Goal: Information Seeking & Learning: Check status

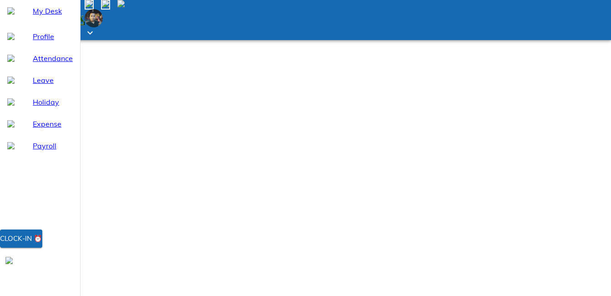
select select "10"
drag, startPoint x: 484, startPoint y: 195, endPoint x: 360, endPoint y: 186, distance: 124.9
drag, startPoint x: 360, startPoint y: 186, endPoint x: 329, endPoint y: 199, distance: 32.8
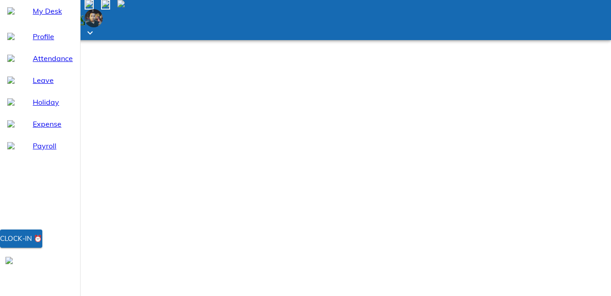
click at [57, 64] on span "Attendance" at bounding box center [53, 58] width 40 height 11
select select "10"
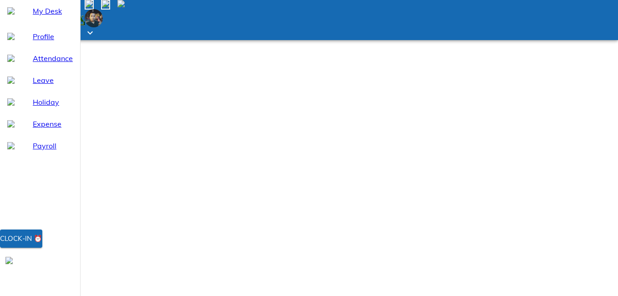
click at [40, 85] on span "Leave" at bounding box center [53, 80] width 40 height 11
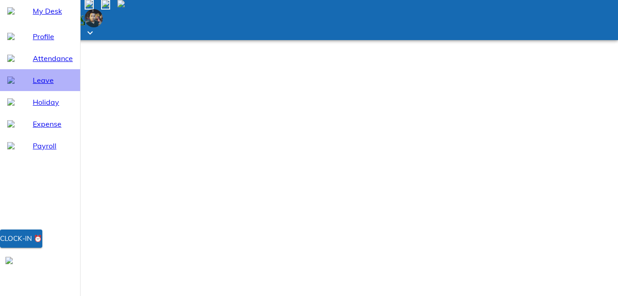
select select "10"
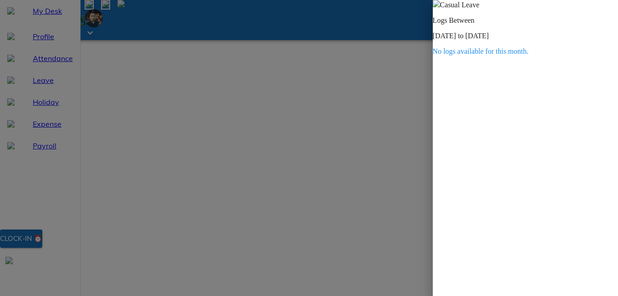
click at [440, 9] on span at bounding box center [435, 5] width 7 height 8
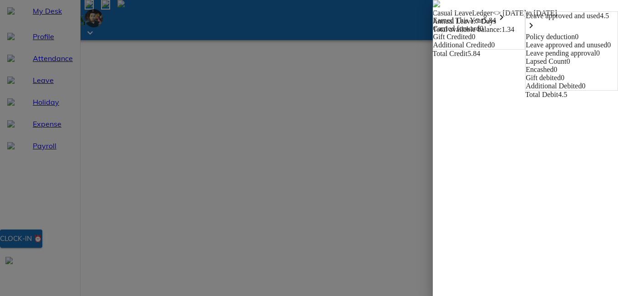
click at [536, 31] on icon "keyboard_arrow_right" at bounding box center [530, 25] width 11 height 11
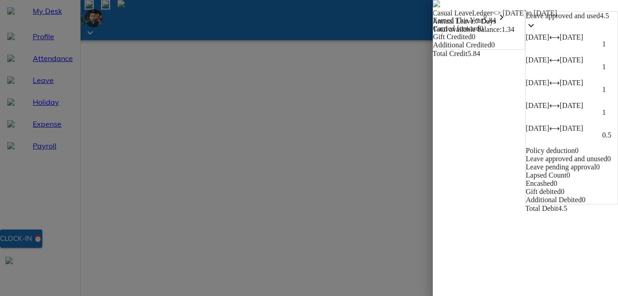
click at [536, 31] on icon "keyboard_arrow_down" at bounding box center [530, 25] width 11 height 11
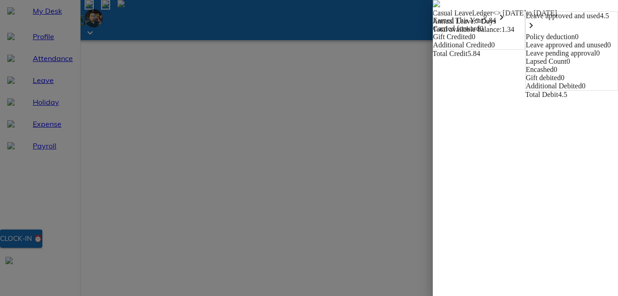
click at [536, 31] on icon "keyboard_arrow_right" at bounding box center [530, 25] width 11 height 11
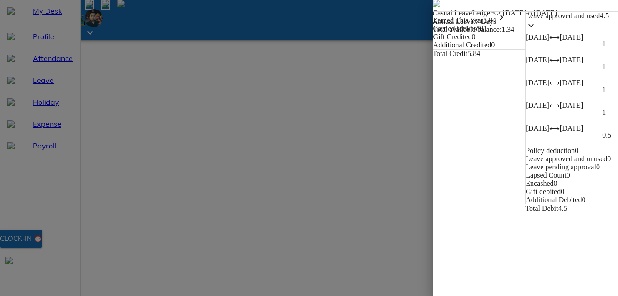
click at [496, 23] on icon "keyboard_arrow_right" at bounding box center [501, 17] width 11 height 11
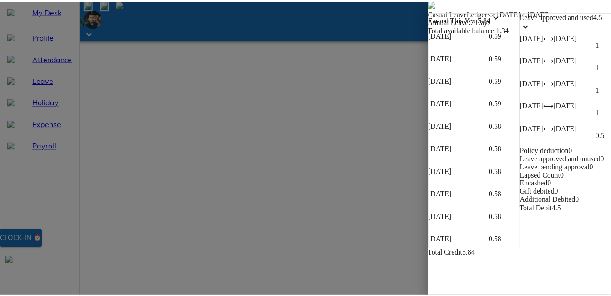
scroll to position [8, 0]
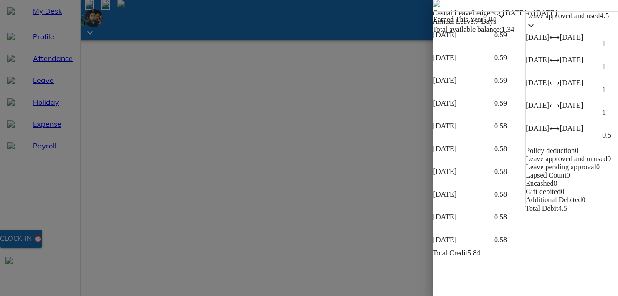
click at [432, 5] on span at bounding box center [435, 5] width 7 height 8
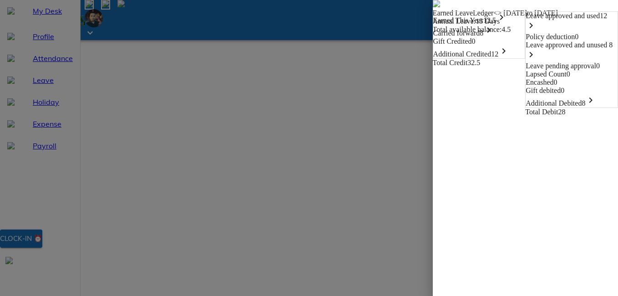
click at [496, 23] on icon "keyboard_arrow_right" at bounding box center [501, 17] width 11 height 11
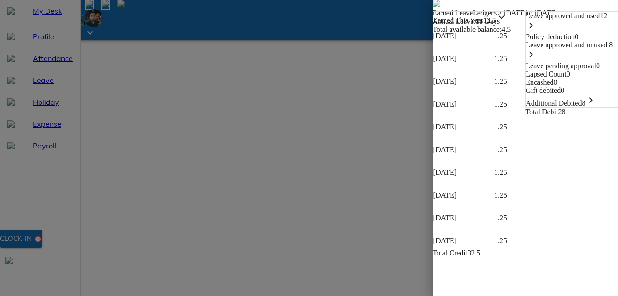
click at [483, 252] on icon "keyboard_arrow_right" at bounding box center [488, 257] width 11 height 11
click at [483, 252] on icon "keyboard_arrow_down" at bounding box center [488, 257] width 11 height 11
click at [496, 23] on icon "keyboard_arrow_down" at bounding box center [501, 17] width 11 height 11
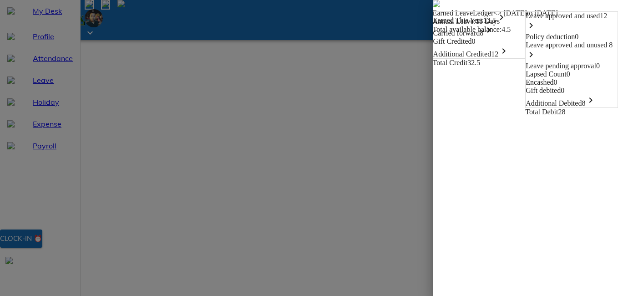
click at [496, 23] on icon "keyboard_arrow_right" at bounding box center [501, 17] width 11 height 11
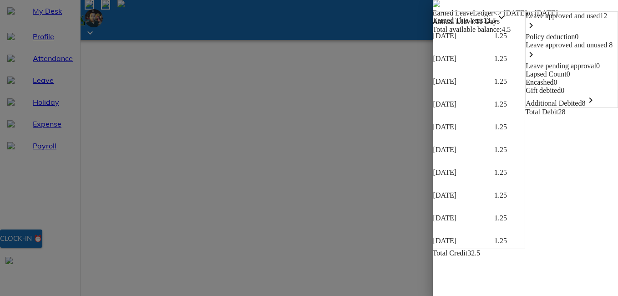
click at [498, 273] on icon "keyboard_arrow_right" at bounding box center [503, 278] width 11 height 11
click at [483, 252] on icon "keyboard_arrow_right" at bounding box center [488, 257] width 11 height 11
click at [483, 252] on icon "keyboard_arrow_down" at bounding box center [488, 257] width 11 height 11
click at [496, 23] on icon "keyboard_arrow_down" at bounding box center [501, 17] width 11 height 11
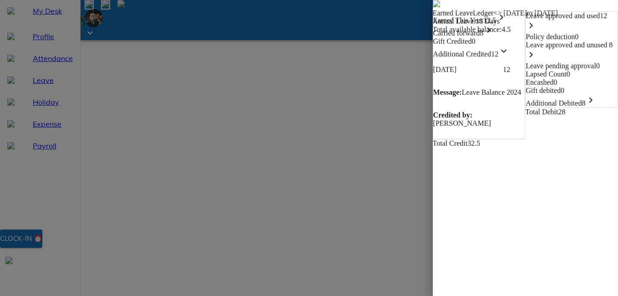
click at [525, 33] on div "Leave approved and used 12 keyboard_arrow_right" at bounding box center [571, 22] width 92 height 21
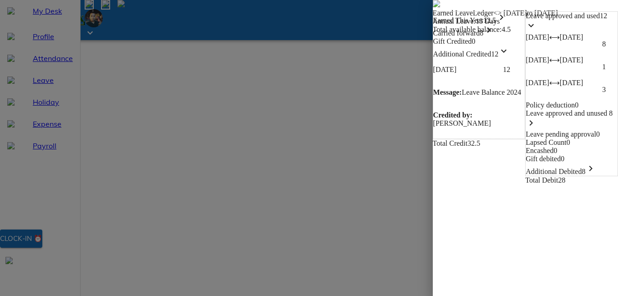
click at [536, 31] on icon "keyboard_arrow_down" at bounding box center [530, 25] width 11 height 11
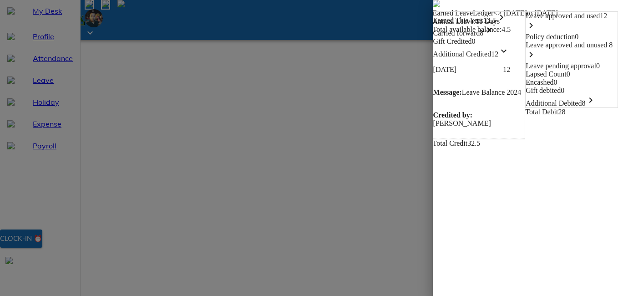
click at [525, 49] on span "Leave approved and unused" at bounding box center [565, 45] width 81 height 8
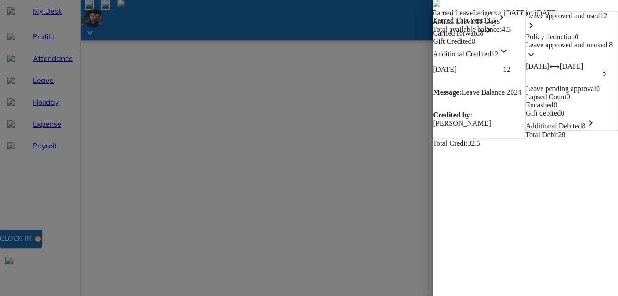
click at [536, 60] on icon "keyboard_arrow_down" at bounding box center [530, 54] width 11 height 11
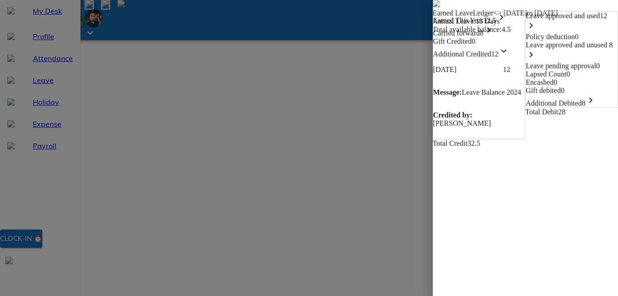
click at [536, 60] on icon "keyboard_arrow_right" at bounding box center [530, 54] width 11 height 11
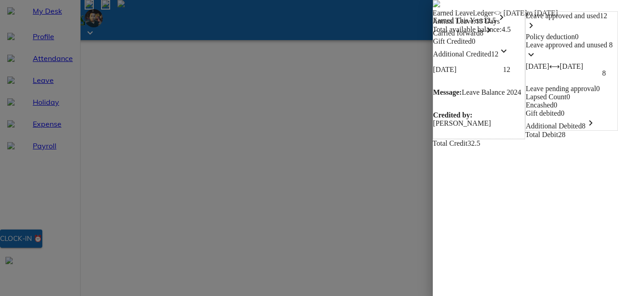
click at [525, 130] on span "Additional Debited" at bounding box center [553, 126] width 56 height 8
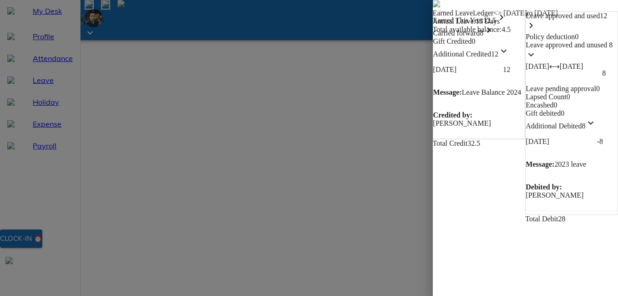
click at [525, 109] on span "Encashed" at bounding box center [539, 105] width 28 height 8
click at [525, 101] on div "Lapsed Count 0" at bounding box center [571, 97] width 92 height 8
click at [432, 7] on img at bounding box center [435, 3] width 7 height 7
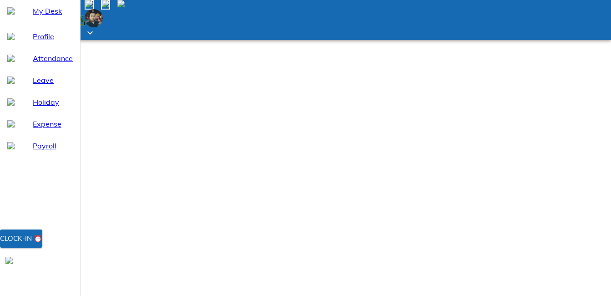
scroll to position [73, 0]
click at [41, 151] on span "Payroll" at bounding box center [53, 145] width 40 height 11
click at [42, 85] on span "Leave" at bounding box center [53, 80] width 40 height 11
select select "10"
click at [45, 64] on span "Attendance" at bounding box center [53, 58] width 40 height 11
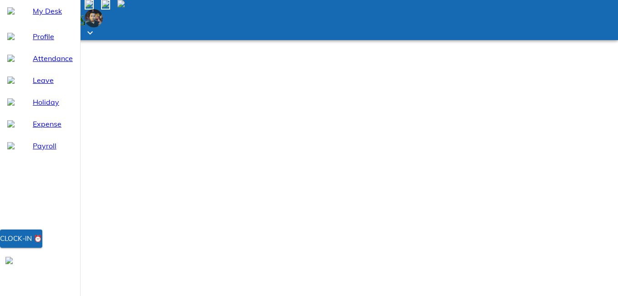
select select "10"
click at [34, 42] on span "Profile" at bounding box center [53, 36] width 40 height 11
